Goal: Task Accomplishment & Management: Use online tool/utility

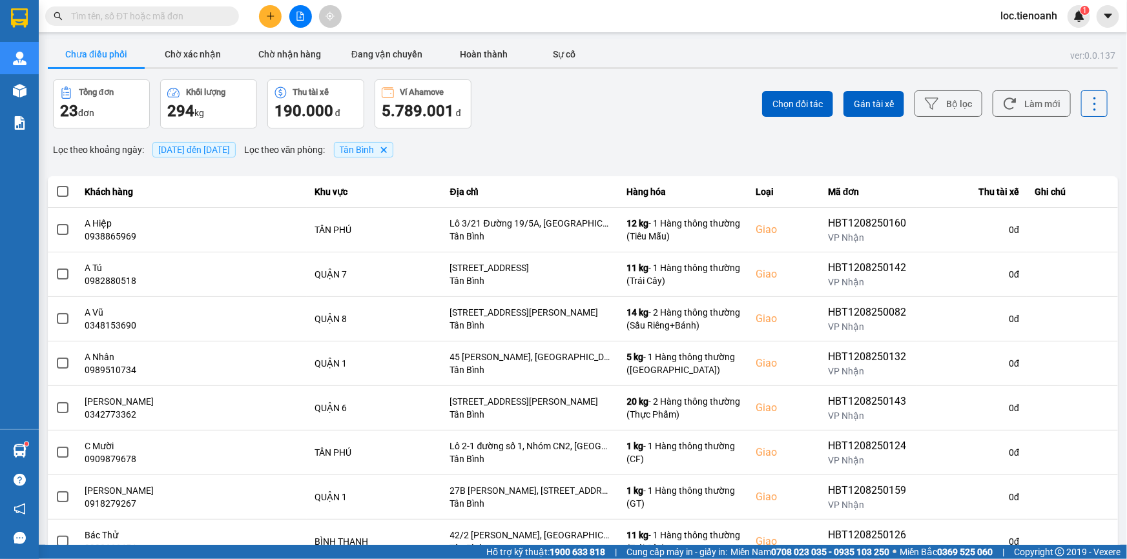
scroll to position [715, 0]
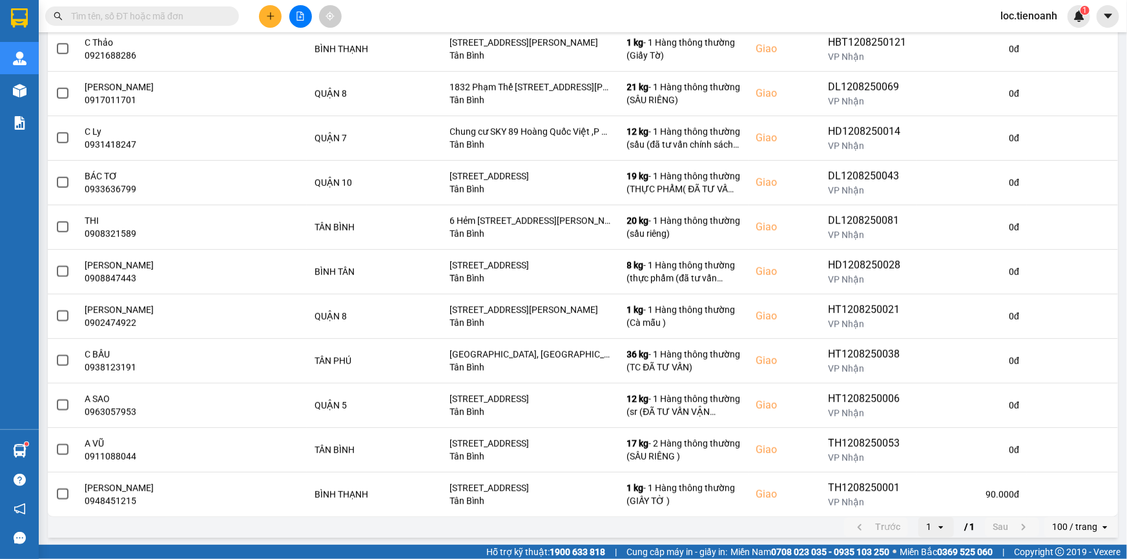
click at [1045, 17] on span "loc.tienoanh" at bounding box center [1028, 16] width 77 height 16
click at [121, 16] on input "text" at bounding box center [147, 16] width 152 height 14
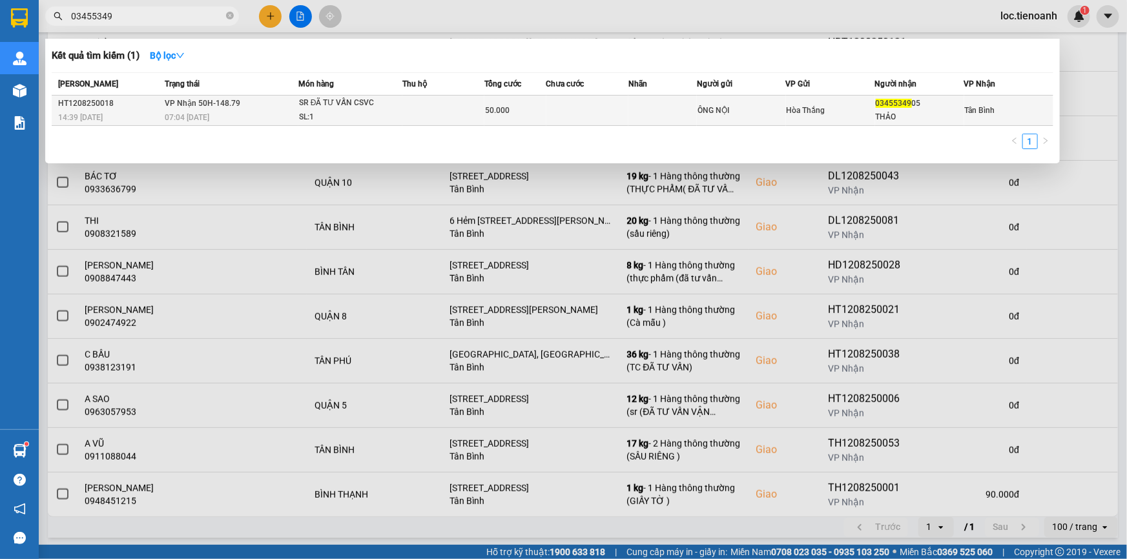
type input "03455349"
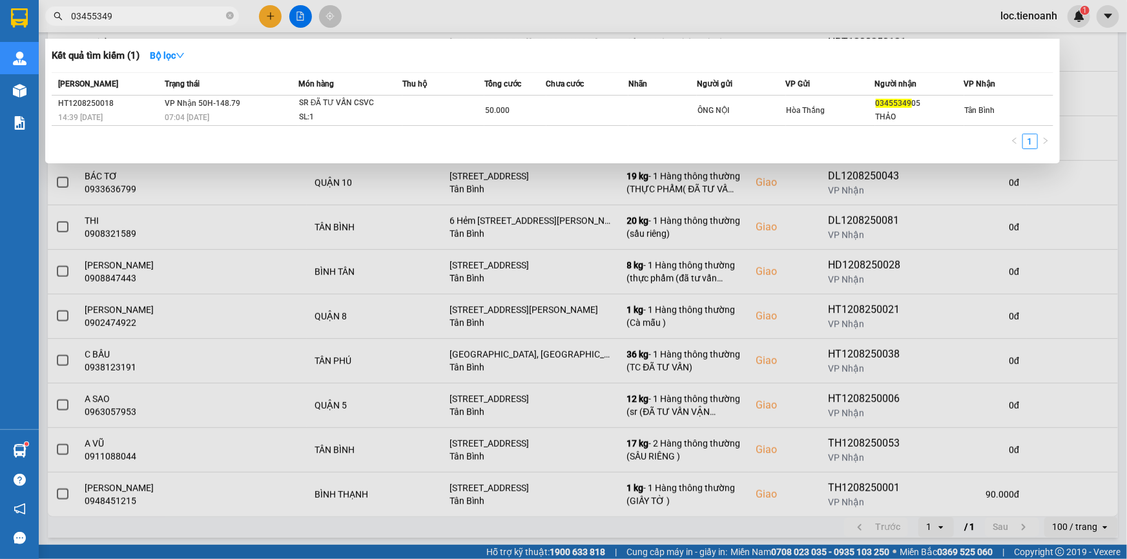
click at [336, 112] on div "SL: 1" at bounding box center [347, 117] width 97 height 14
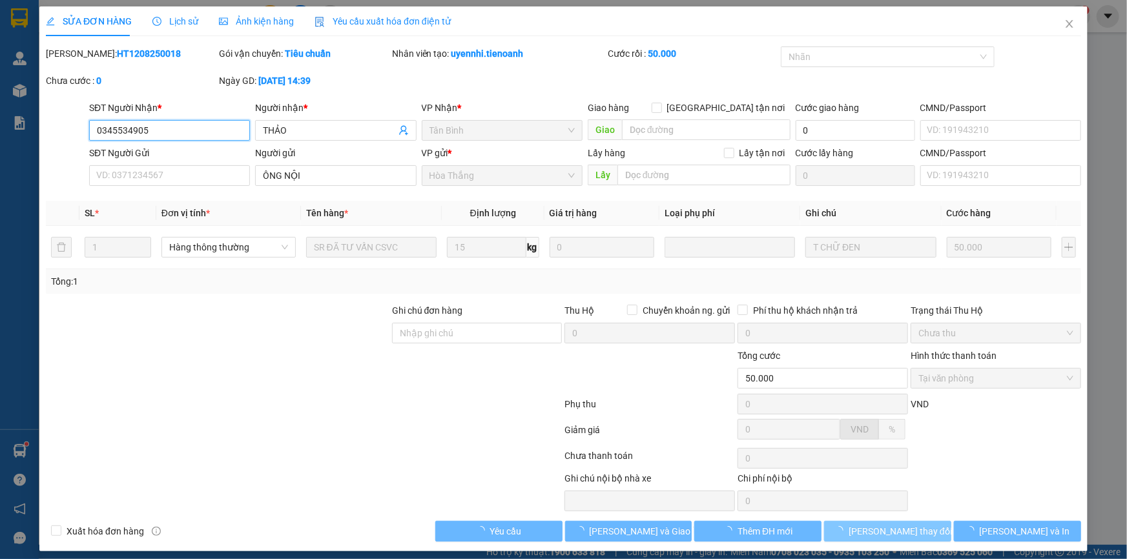
type input "0345534905"
type input "THẢO"
type input "ÔNG NỘI"
type input "50.000"
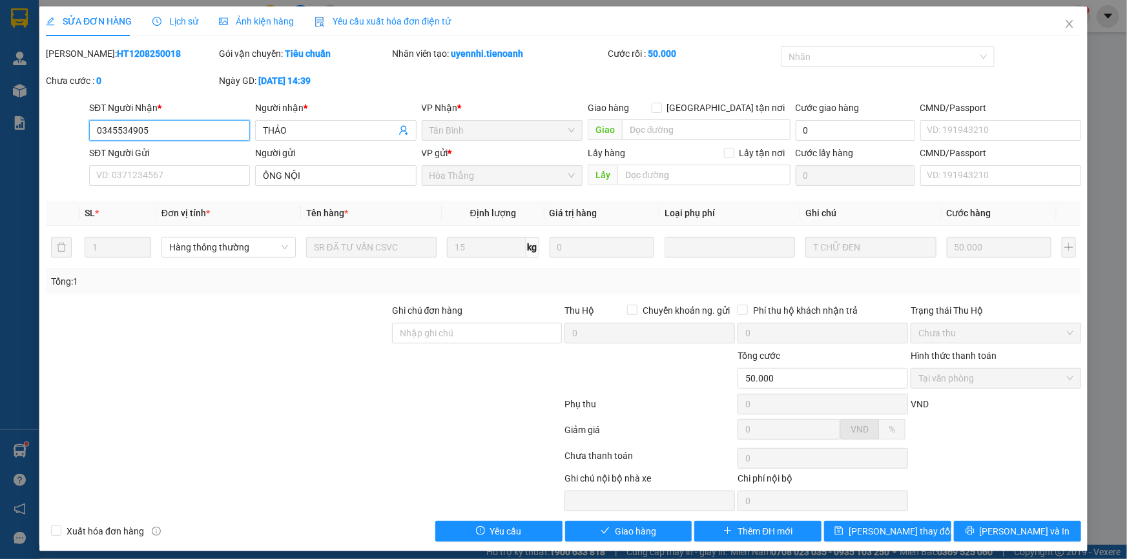
scroll to position [6, 0]
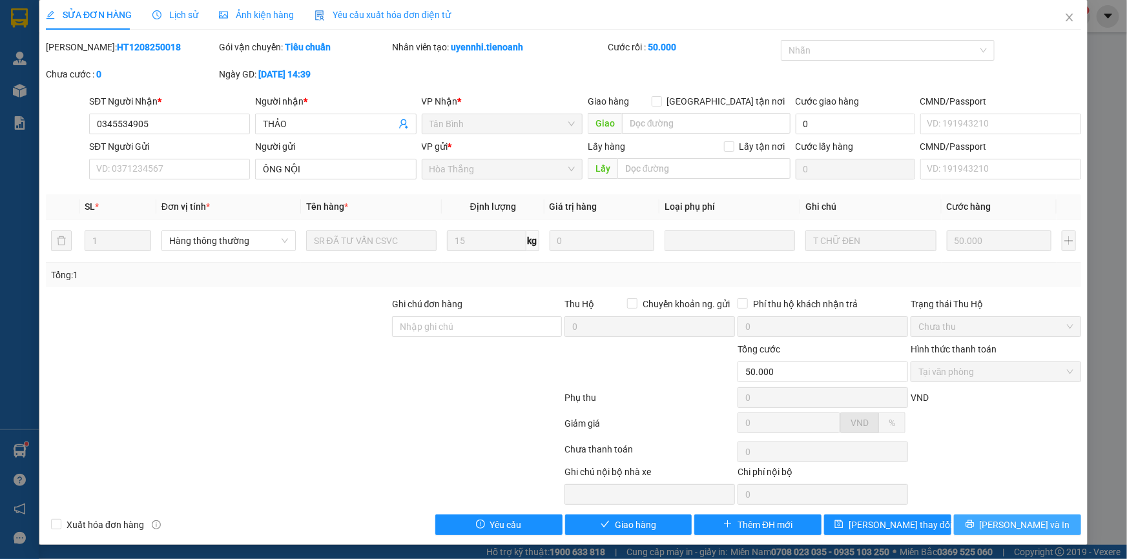
click at [1013, 515] on button "[PERSON_NAME] và In" at bounding box center [1017, 525] width 127 height 21
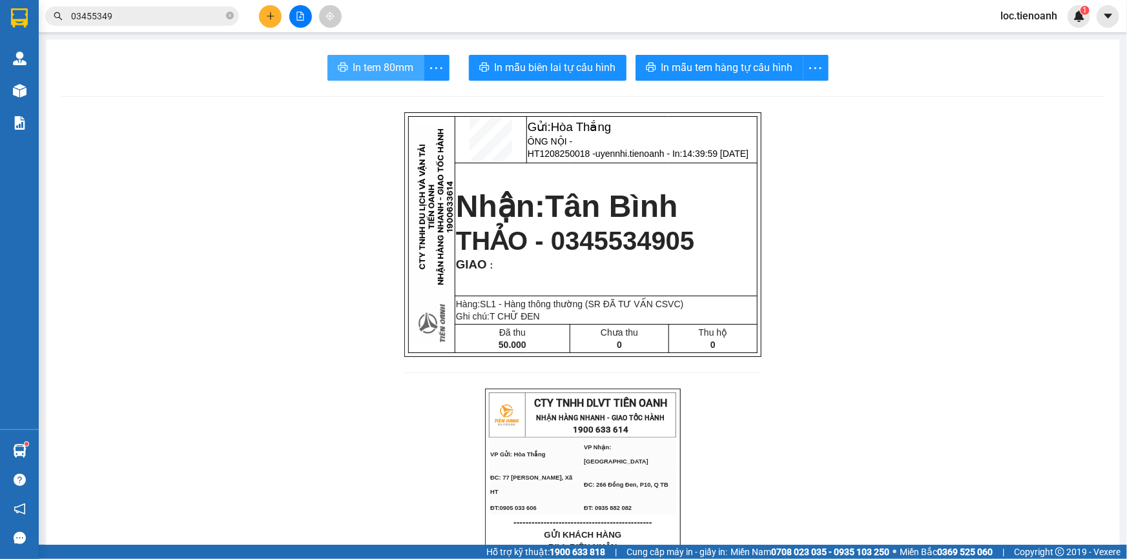
click at [390, 58] on button "In tem 80mm" at bounding box center [375, 68] width 97 height 26
click at [1033, 31] on div "Kết quả tìm kiếm ( 1 ) Bộ lọc Mã ĐH Trạng thái Món hàng Thu hộ Tổng cước Chưa c…" at bounding box center [563, 16] width 1127 height 32
click at [1034, 26] on div "loc.tienoanh 1" at bounding box center [1040, 16] width 100 height 23
click at [1038, 26] on div "loc.tienoanh 1" at bounding box center [1040, 16] width 100 height 23
click at [1040, 12] on span "loc.tienoanh" at bounding box center [1028, 16] width 77 height 16
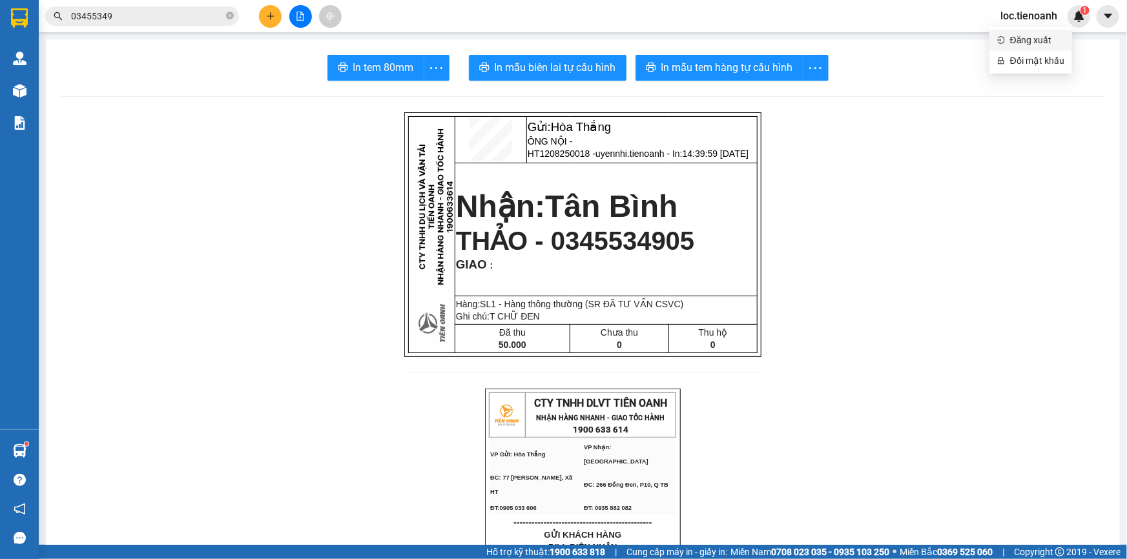
click at [1034, 36] on span "Đăng xuất" at bounding box center [1037, 40] width 54 height 14
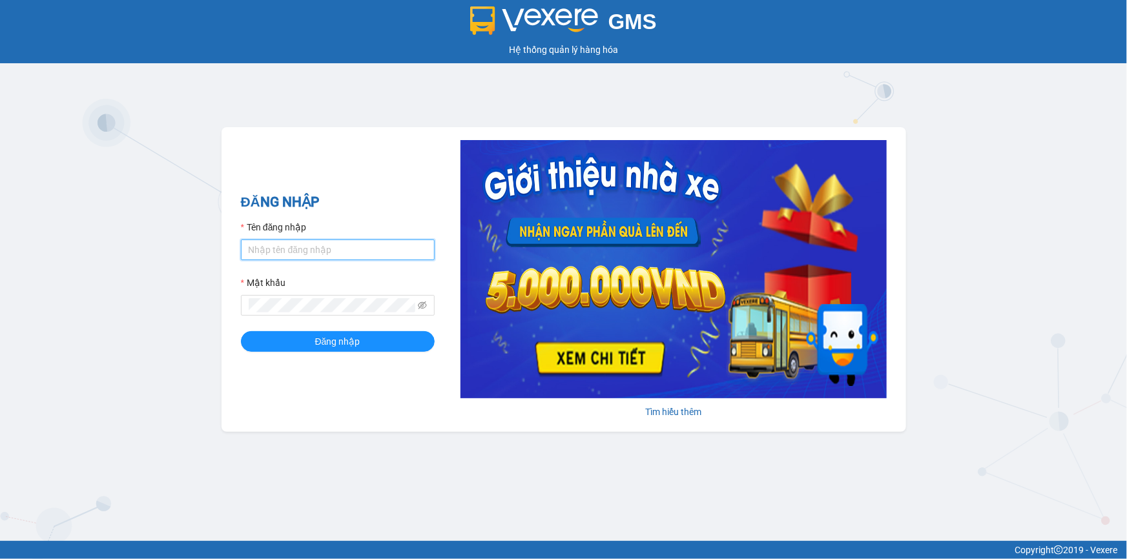
click at [333, 256] on input "Tên đăng nhập" at bounding box center [338, 250] width 194 height 21
type input "linhthaotb.tienoanh"
click at [241, 331] on button "Đăng nhập" at bounding box center [338, 341] width 194 height 21
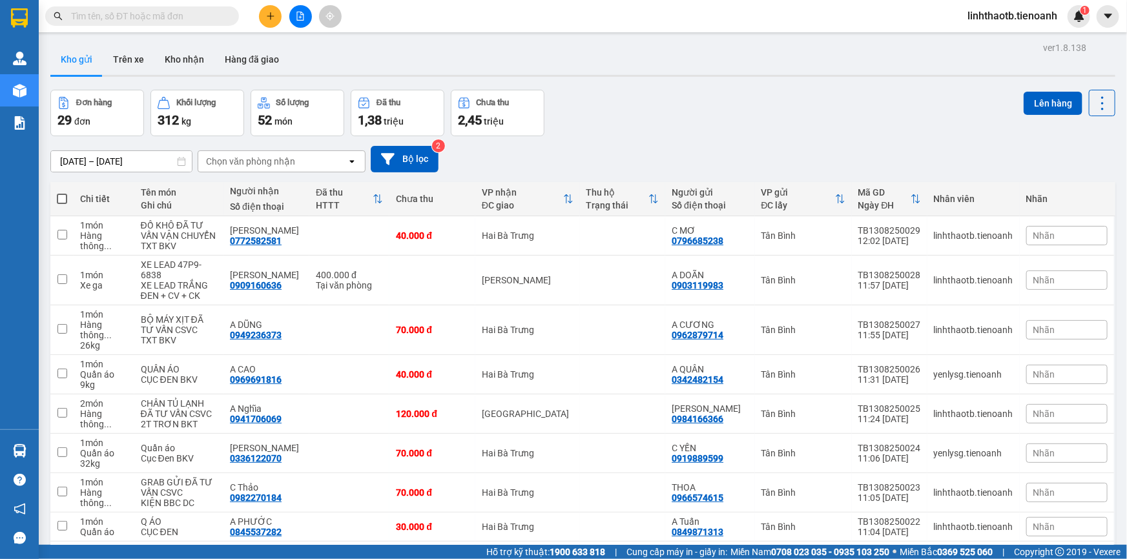
click at [170, 32] on main "ver 1.8.138 Kho gửi Trên xe [PERSON_NAME] Hàng đã [PERSON_NAME] hàng 29 đơn [PE…" at bounding box center [563, 272] width 1127 height 545
click at [196, 17] on input "text" at bounding box center [147, 16] width 152 height 14
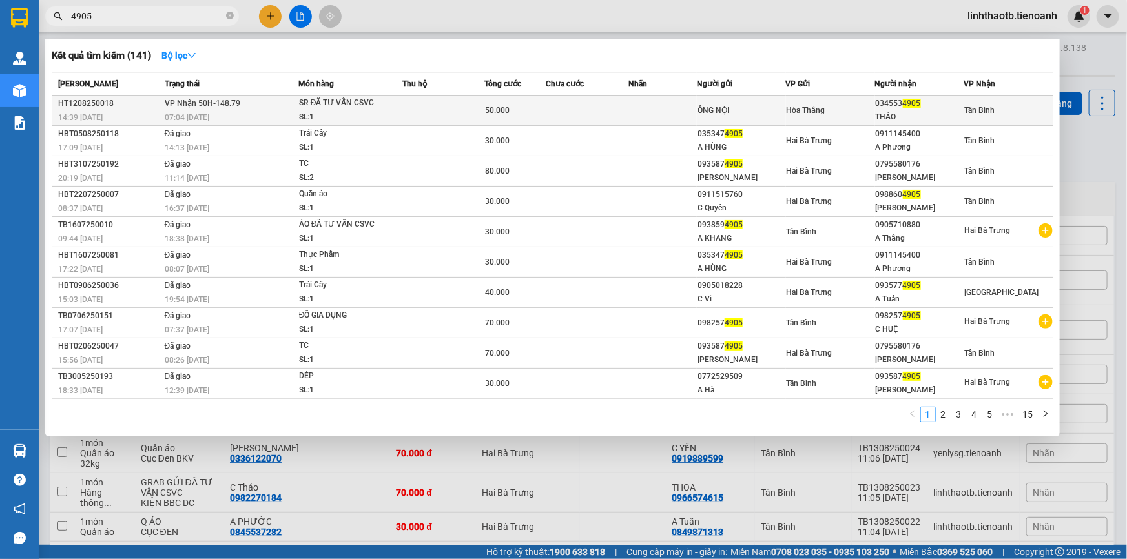
type input "4905"
click at [781, 112] on div "ÔNG NỘI" at bounding box center [741, 111] width 88 height 14
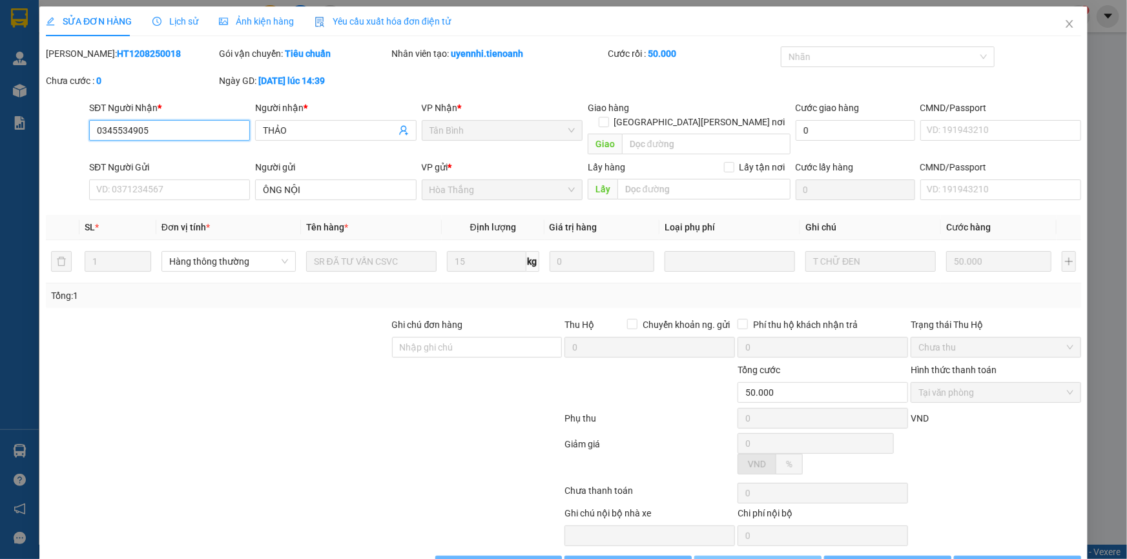
type input "0345534905"
type input "THẢO"
type input "ÔNG NỘI"
type input "50.000"
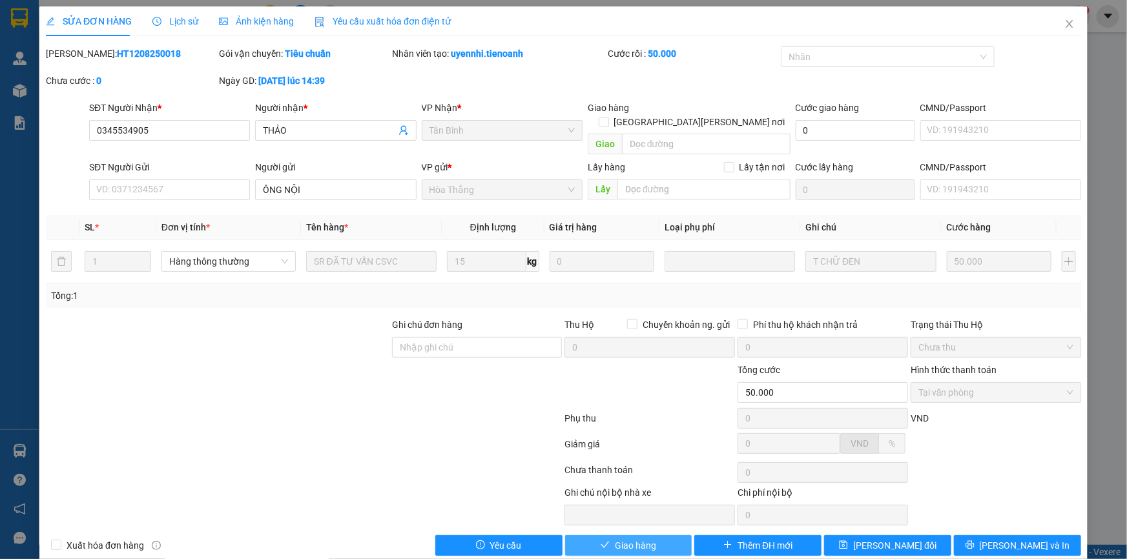
click at [658, 535] on button "Giao hàng" at bounding box center [628, 545] width 127 height 21
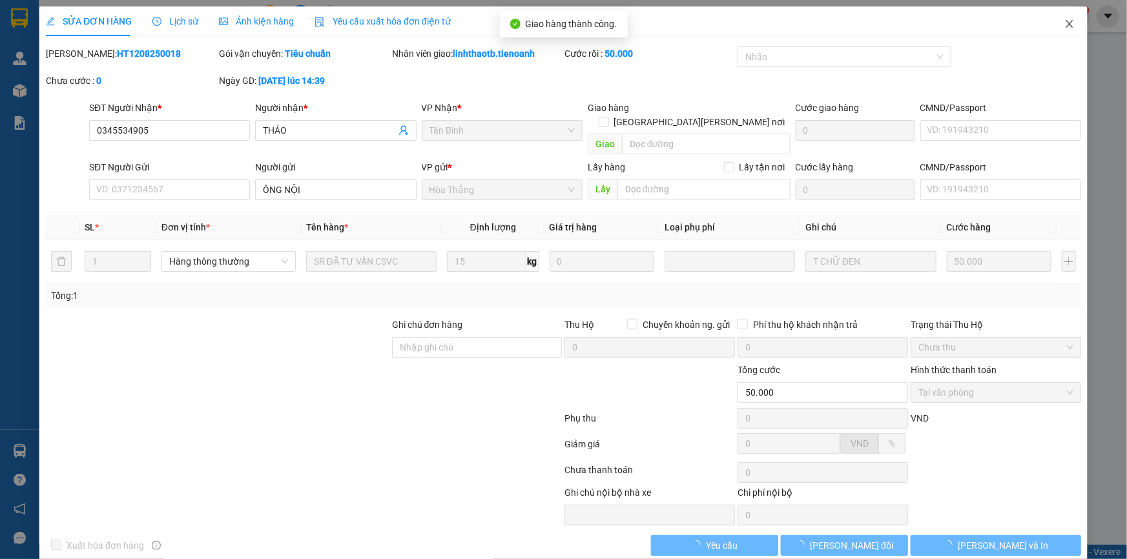
click at [1052, 35] on span "Close" at bounding box center [1069, 24] width 36 height 36
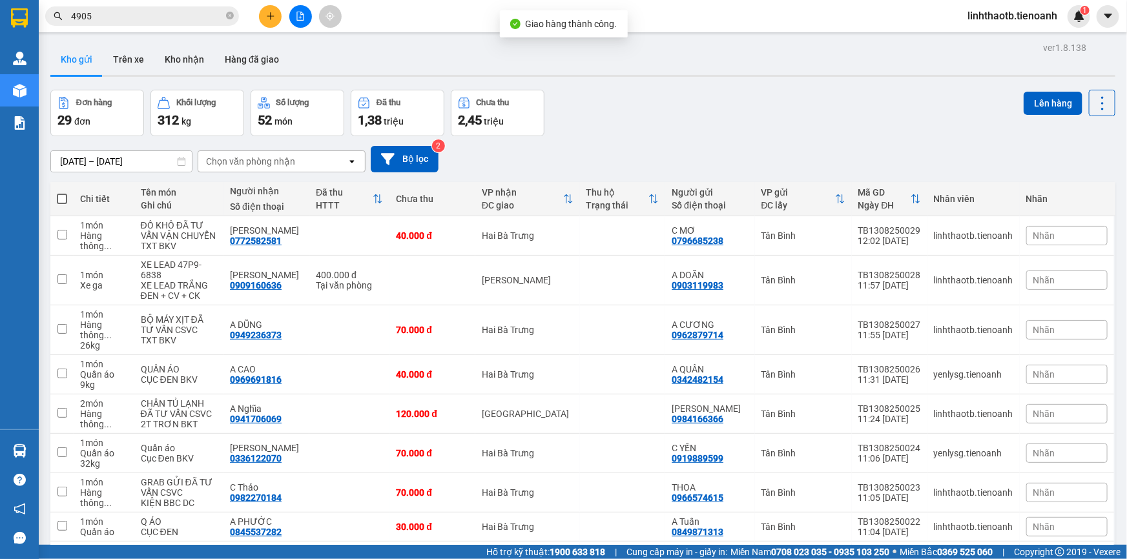
click at [107, 12] on input "4905" at bounding box center [147, 16] width 152 height 14
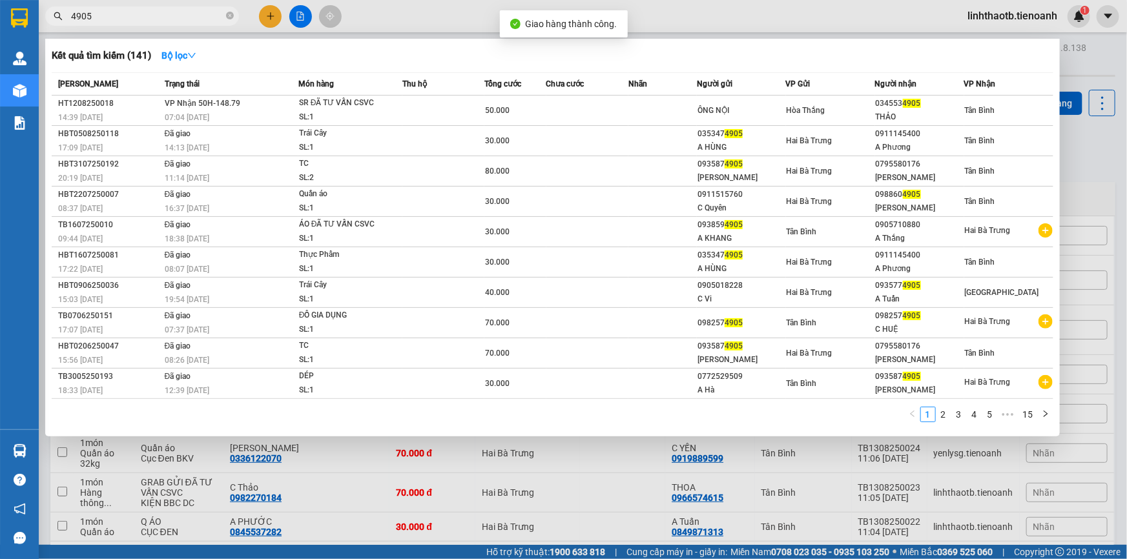
click at [107, 12] on input "4905" at bounding box center [147, 16] width 152 height 14
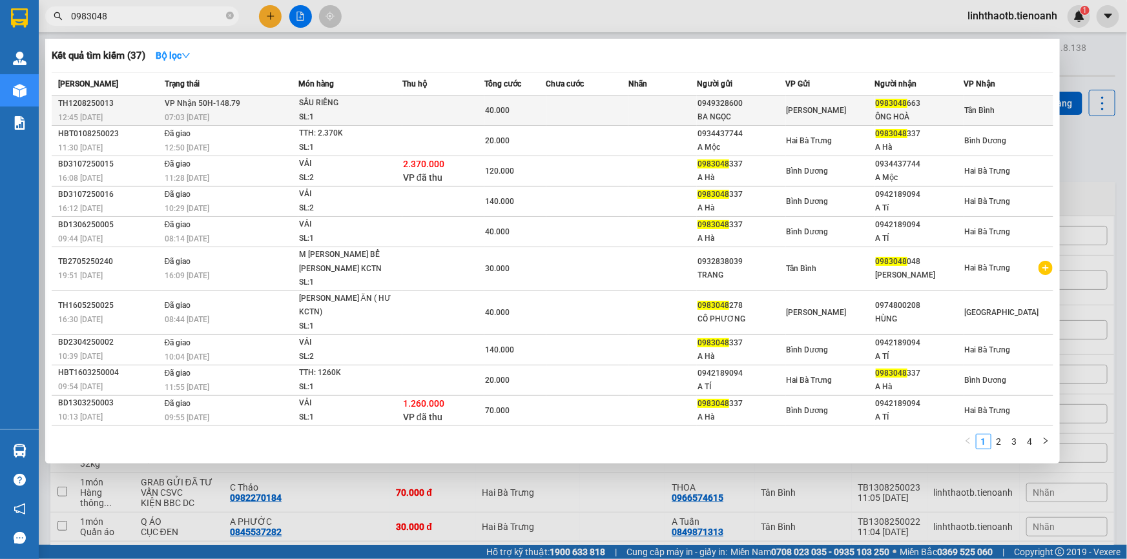
type input "0983048"
click at [379, 108] on div "SẦU RIÊNG" at bounding box center [347, 103] width 97 height 14
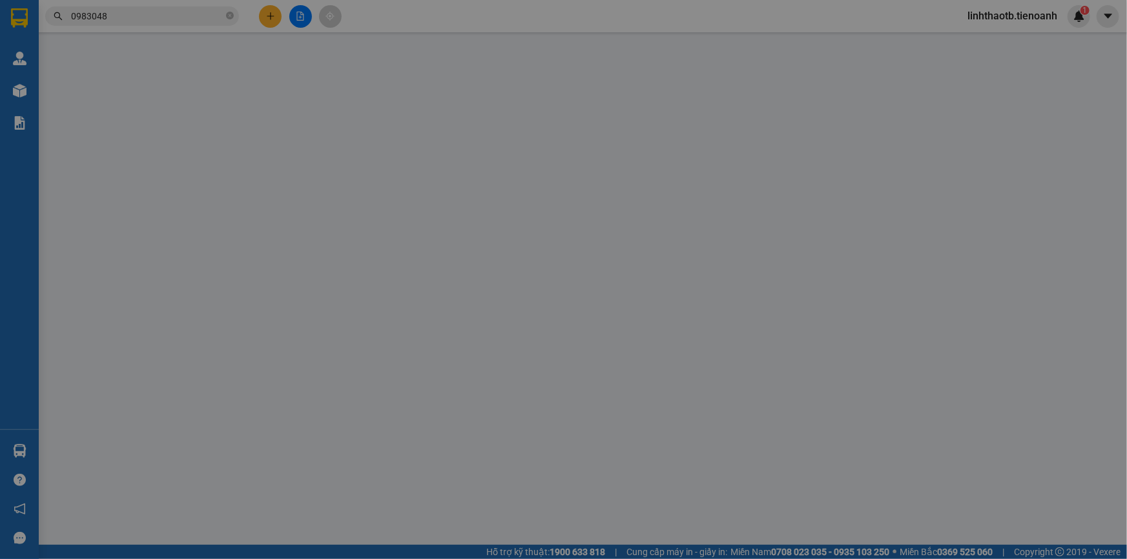
type input "0983048663"
type input "ÔNG HOÀ"
type input "0949328600"
type input "BA NGỌC"
type input "40.000"
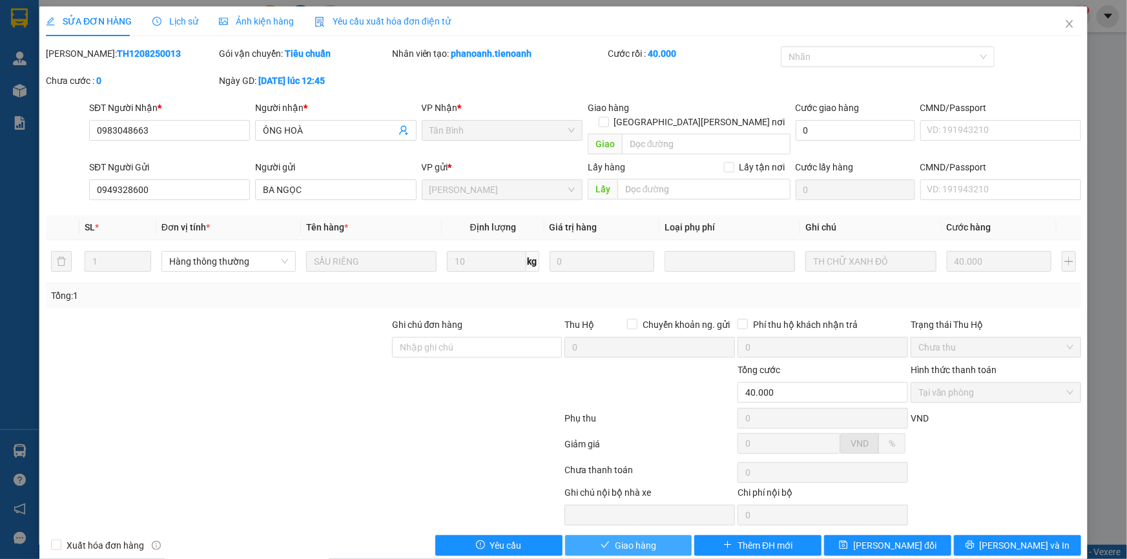
click at [641, 540] on button "Giao hàng" at bounding box center [628, 545] width 127 height 21
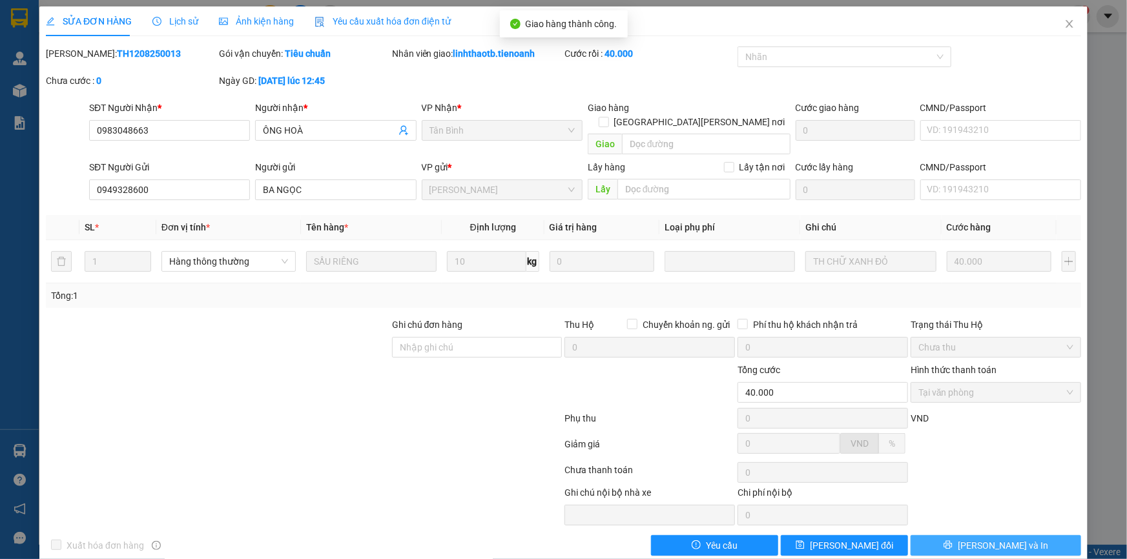
click at [1051, 535] on button "[PERSON_NAME] và In" at bounding box center [995, 545] width 170 height 21
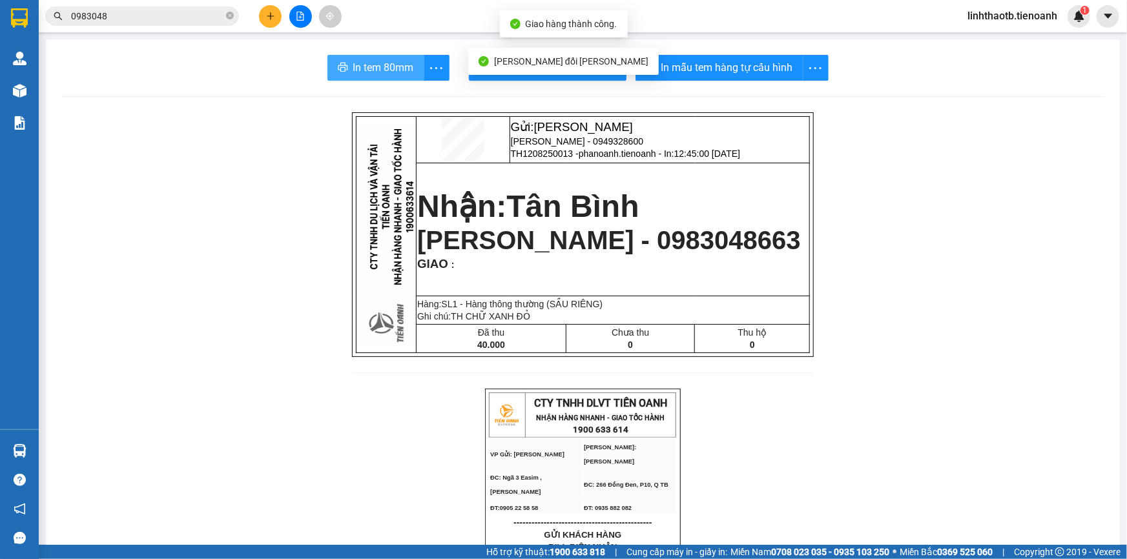
click at [389, 65] on span "In tem 80mm" at bounding box center [383, 67] width 61 height 16
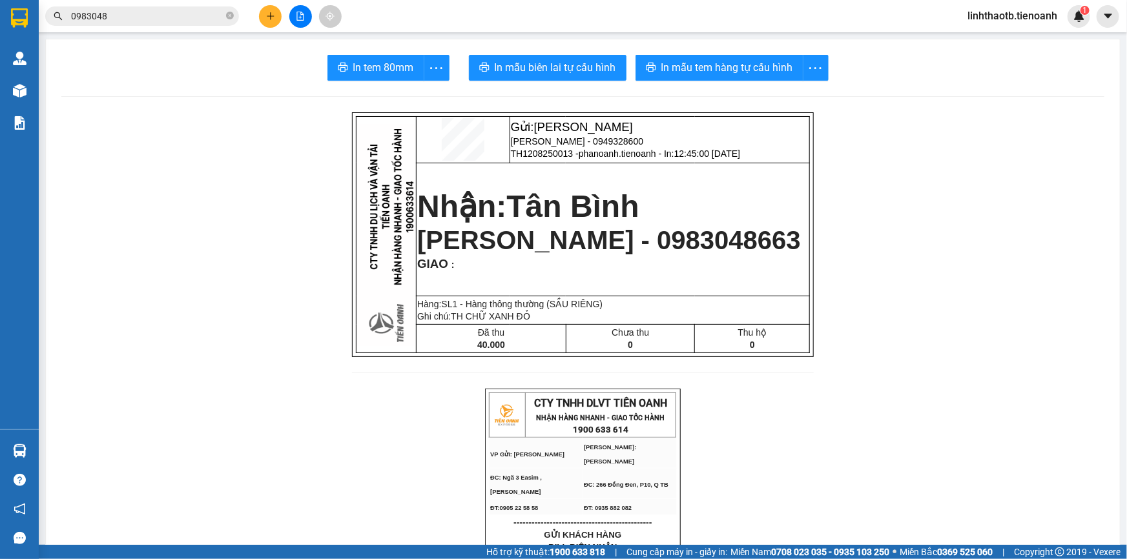
click at [203, 6] on span "0983048" at bounding box center [142, 15] width 194 height 19
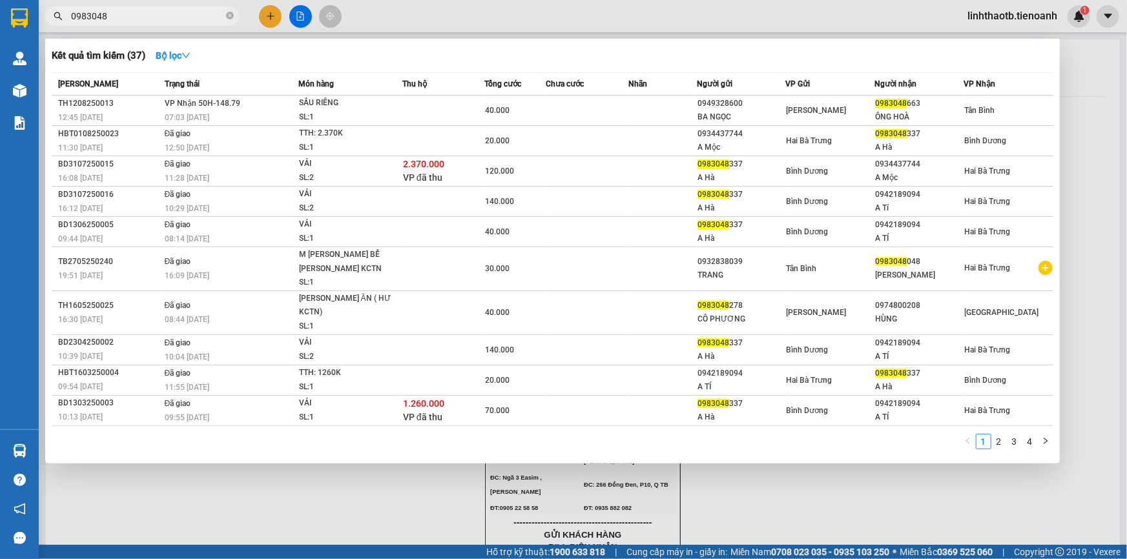
click at [207, 12] on input "0983048" at bounding box center [147, 16] width 152 height 14
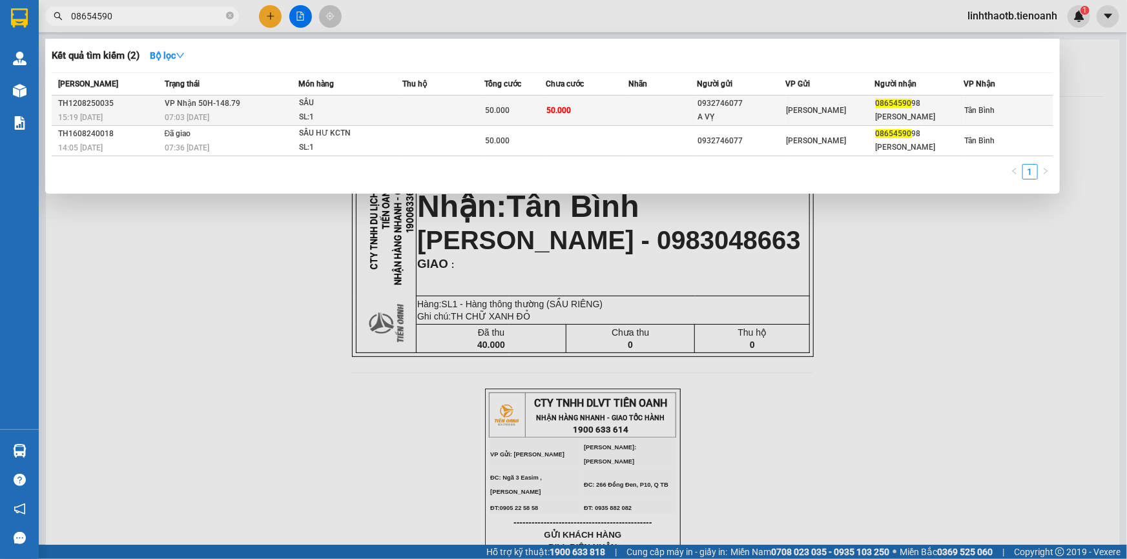
type input "08654590"
click at [295, 108] on td "[PERSON_NAME] 50H-148.79 07:03 [DATE]" at bounding box center [229, 111] width 137 height 30
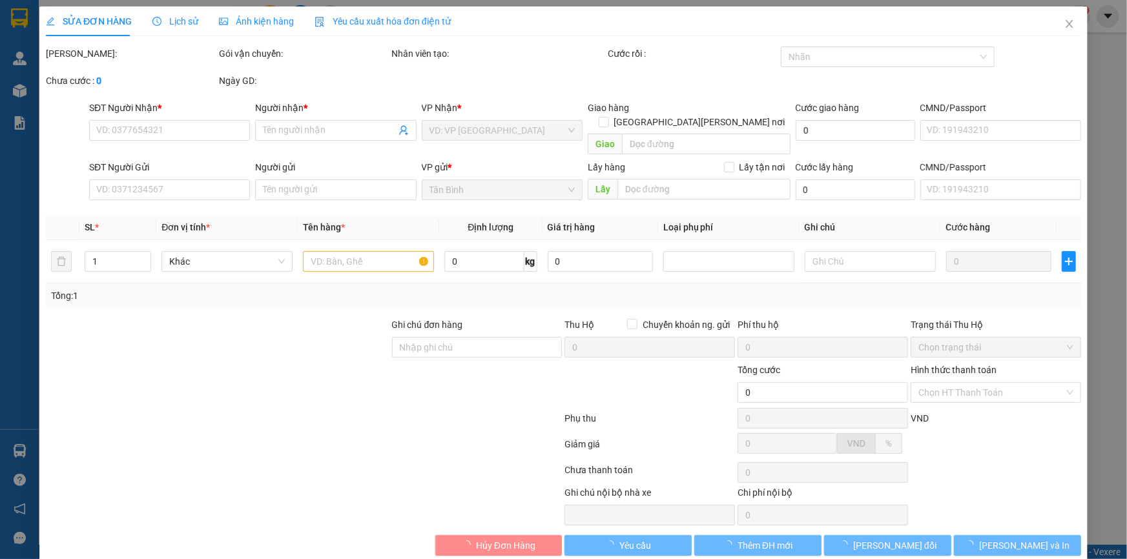
type input "0865459098"
type input "[PERSON_NAME]"
type input "0932746077"
type input "A VỴ"
type input "50.000"
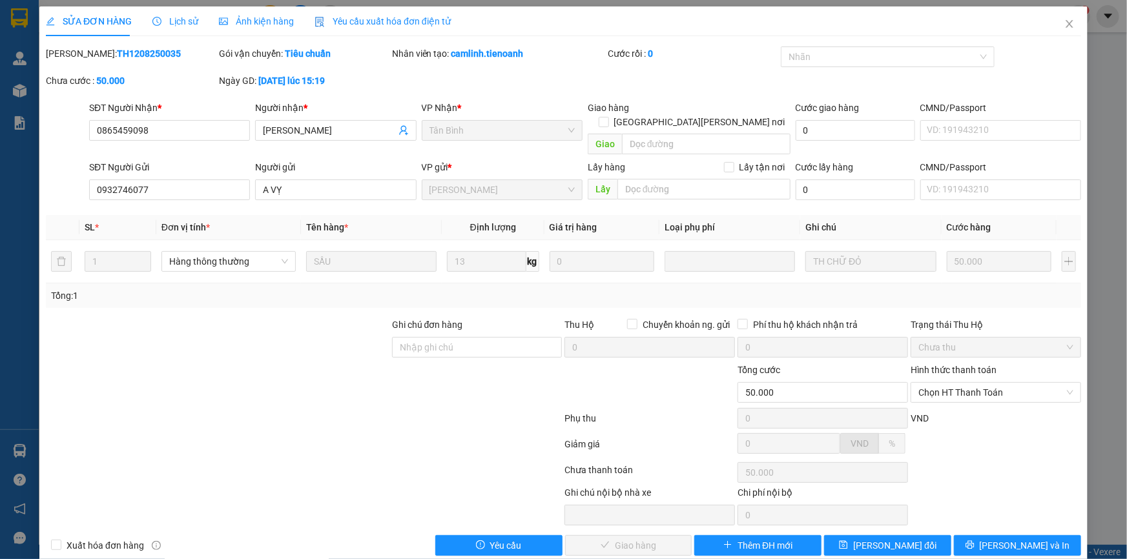
click at [958, 389] on div "Hình thức thanh toán Chọn HT Thanh Toán" at bounding box center [995, 385] width 170 height 45
click at [965, 383] on span "Chọn HT Thanh Toán" at bounding box center [995, 392] width 155 height 19
click at [963, 387] on div "Chọn HT Thanh Toán" at bounding box center [995, 392] width 170 height 21
click at [981, 408] on div "Tại văn phòng" at bounding box center [988, 403] width 154 height 14
type input "0"
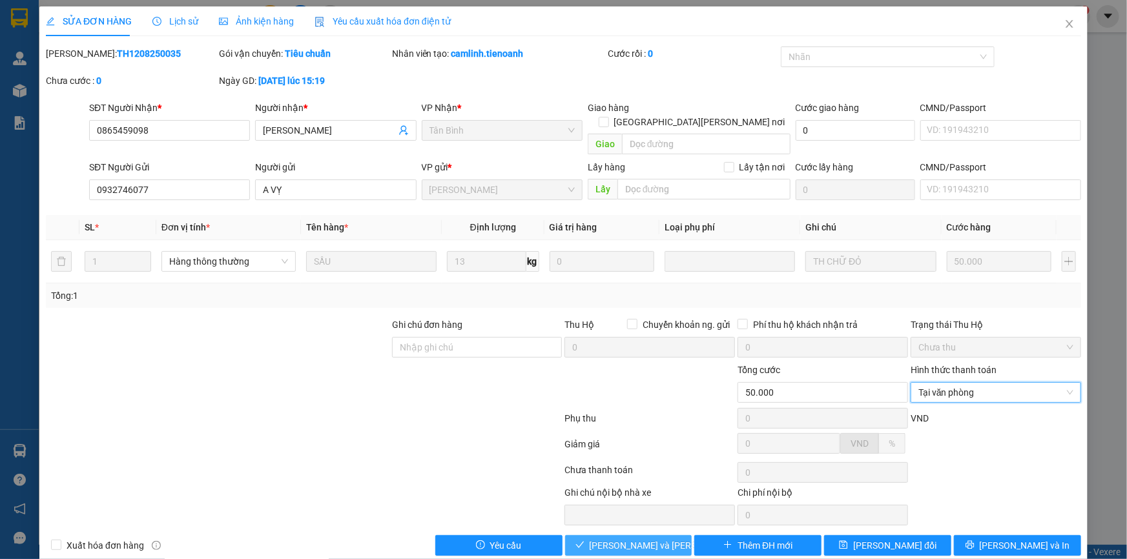
click at [645, 539] on span "[PERSON_NAME] và [PERSON_NAME] hàng" at bounding box center [677, 546] width 174 height 14
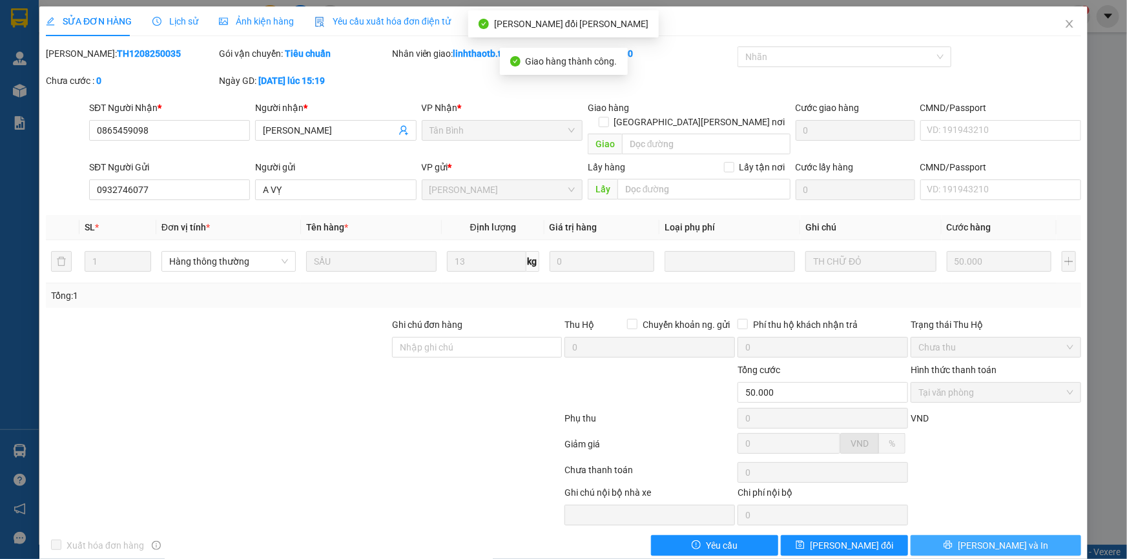
click at [1038, 535] on button "[PERSON_NAME] và In" at bounding box center [995, 545] width 170 height 21
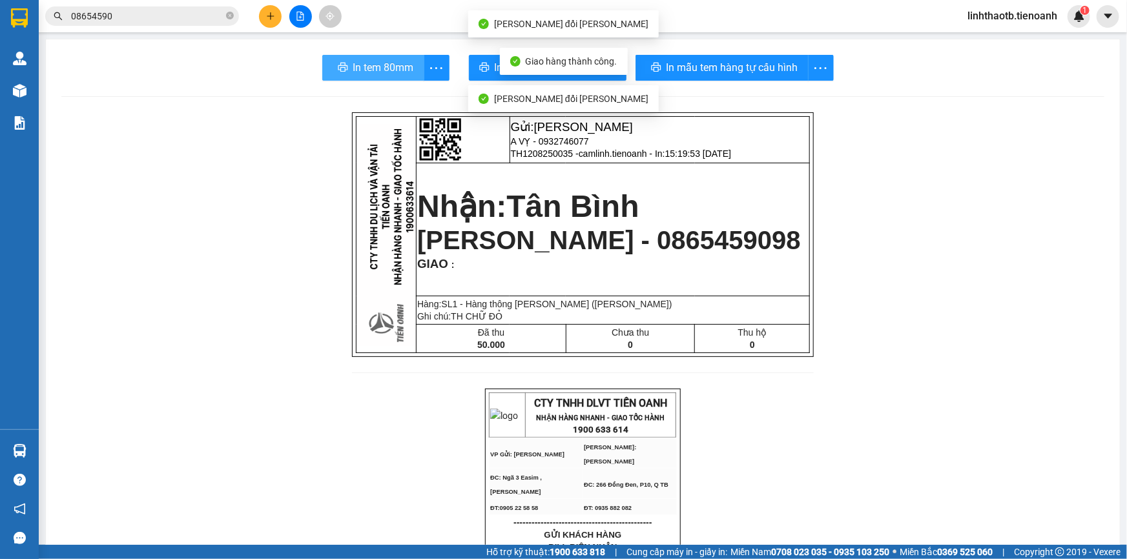
click at [358, 72] on span "In tem 80mm" at bounding box center [383, 67] width 61 height 16
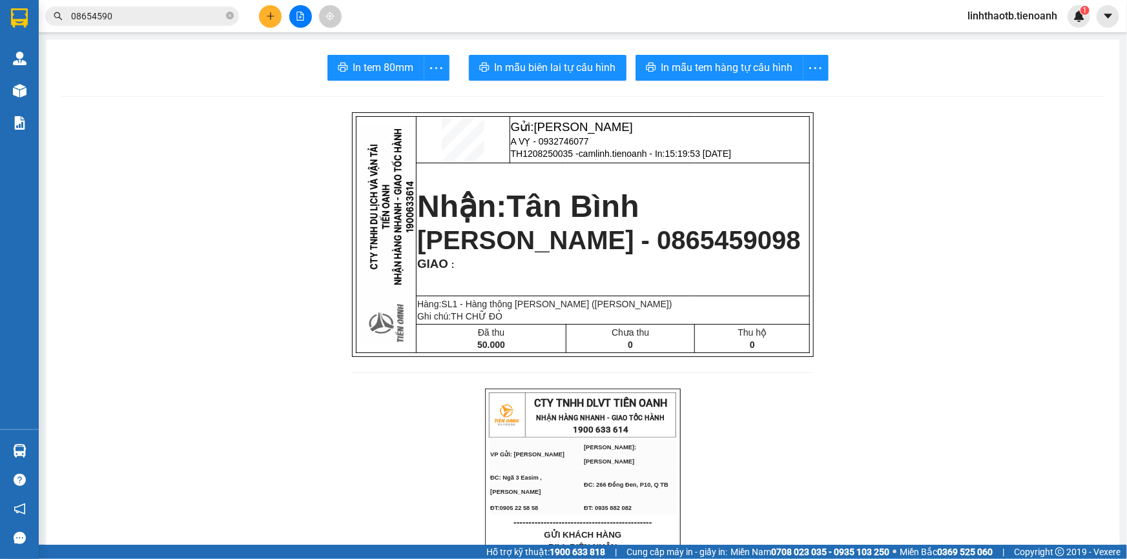
click at [1020, 14] on span "linhthaotb.tienoanh" at bounding box center [1012, 16] width 110 height 16
click at [1020, 32] on li "Đăng xuất" at bounding box center [1010, 40] width 113 height 21
